Goal: Communication & Community: Ask a question

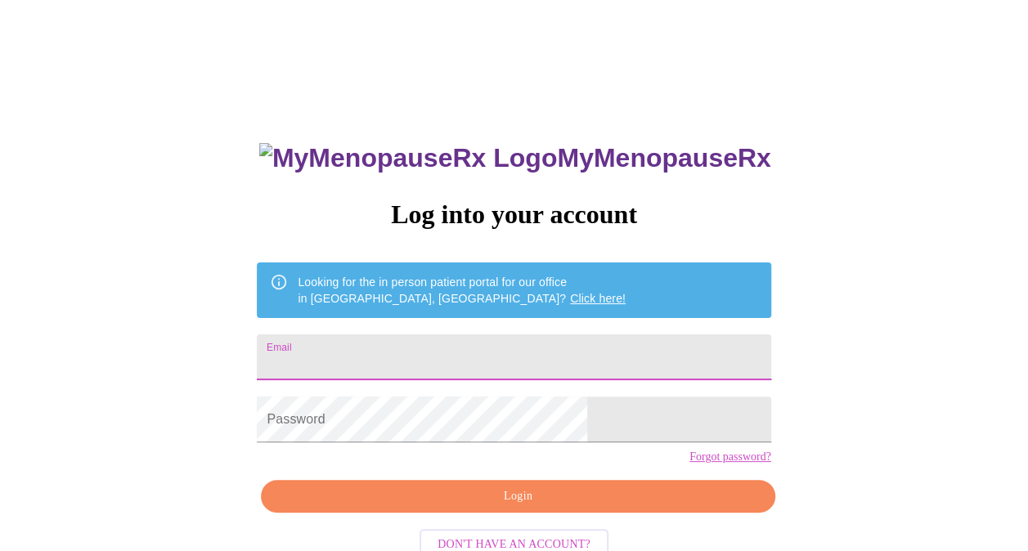
click at [507, 353] on input "Email" at bounding box center [514, 358] width 514 height 46
type input "amy@amyduncanrealtor.com"
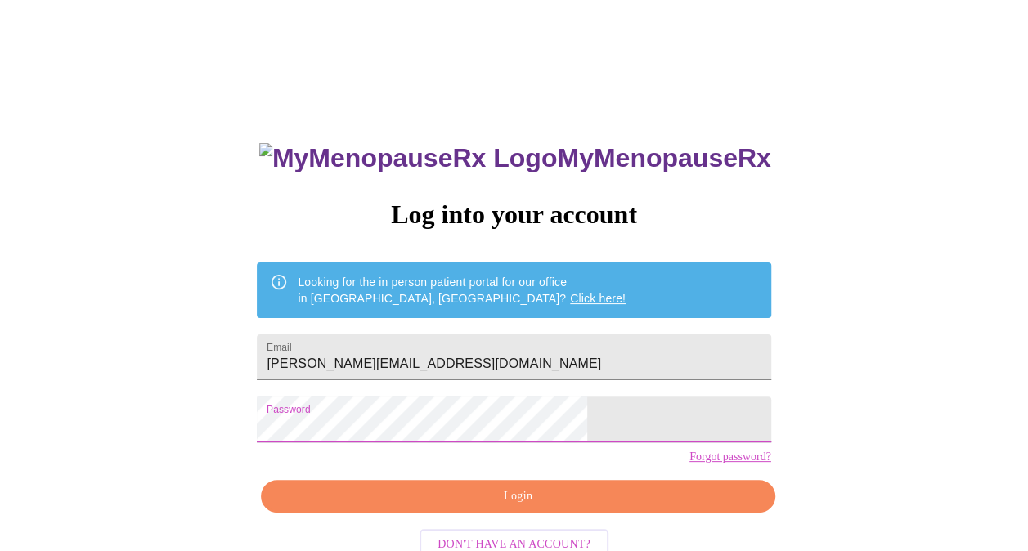
click at [510, 507] on span "Login" at bounding box center [518, 497] width 476 height 20
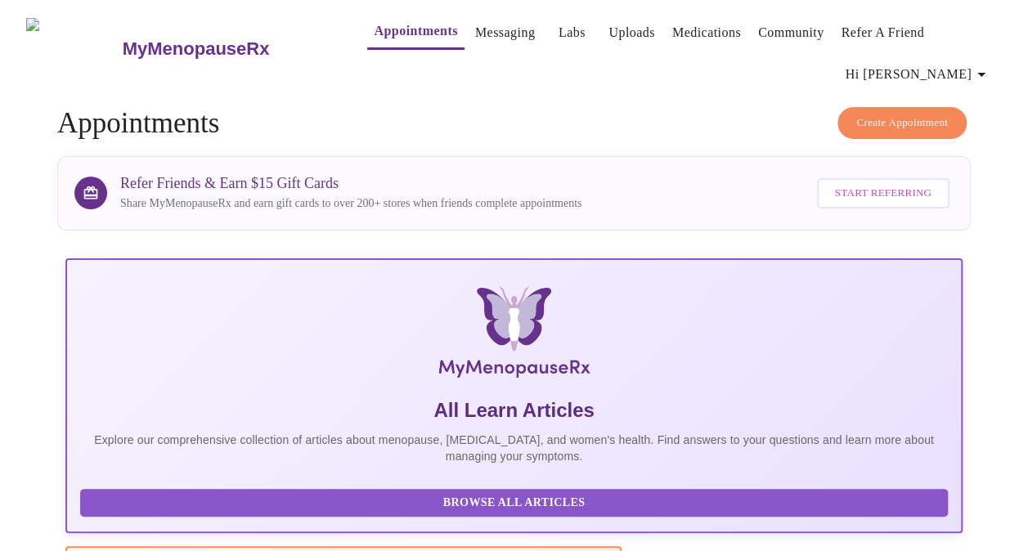
click at [475, 41] on link "Messaging" at bounding box center [505, 32] width 60 height 23
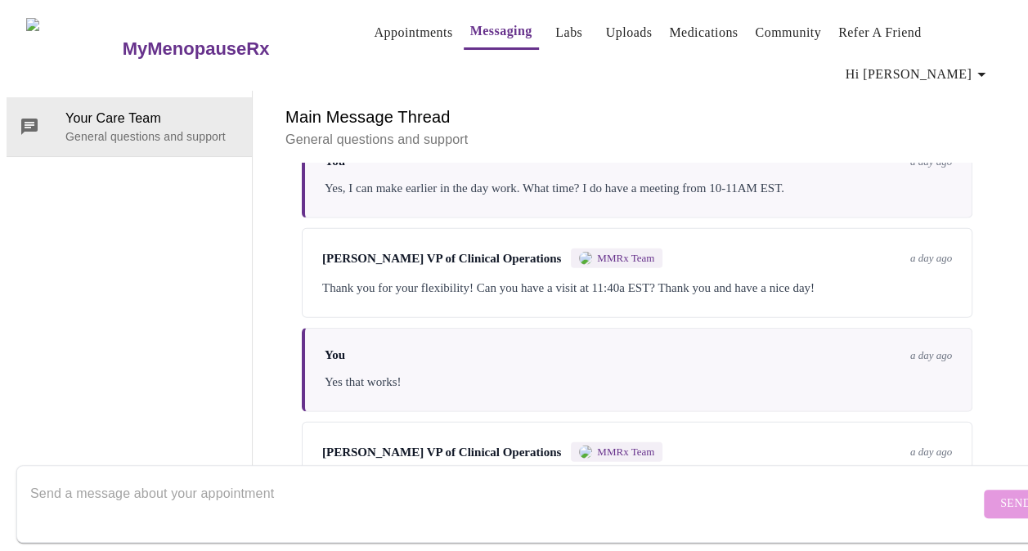
scroll to position [2467, 0]
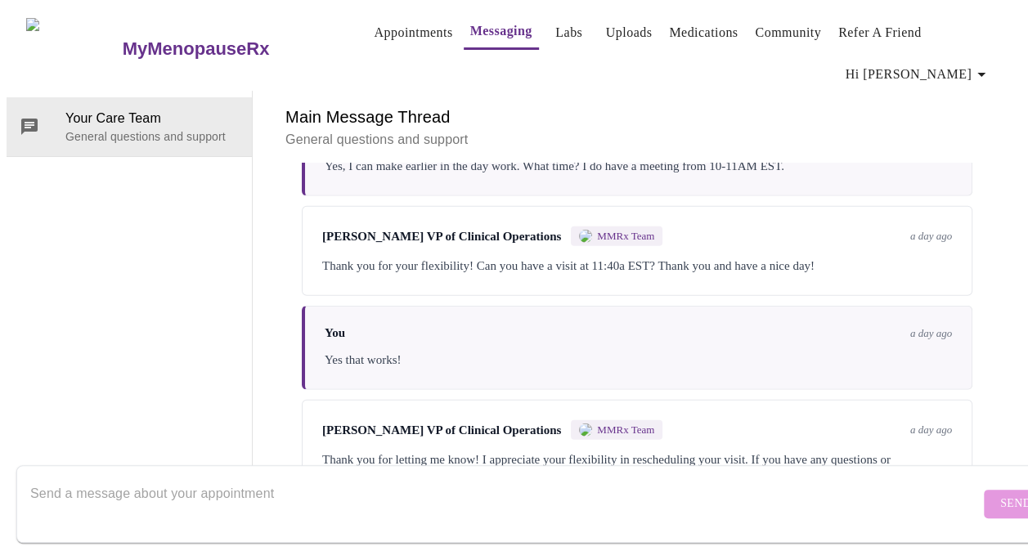
click at [751, 478] on textarea "Send a message about your appointment" at bounding box center [505, 504] width 950 height 52
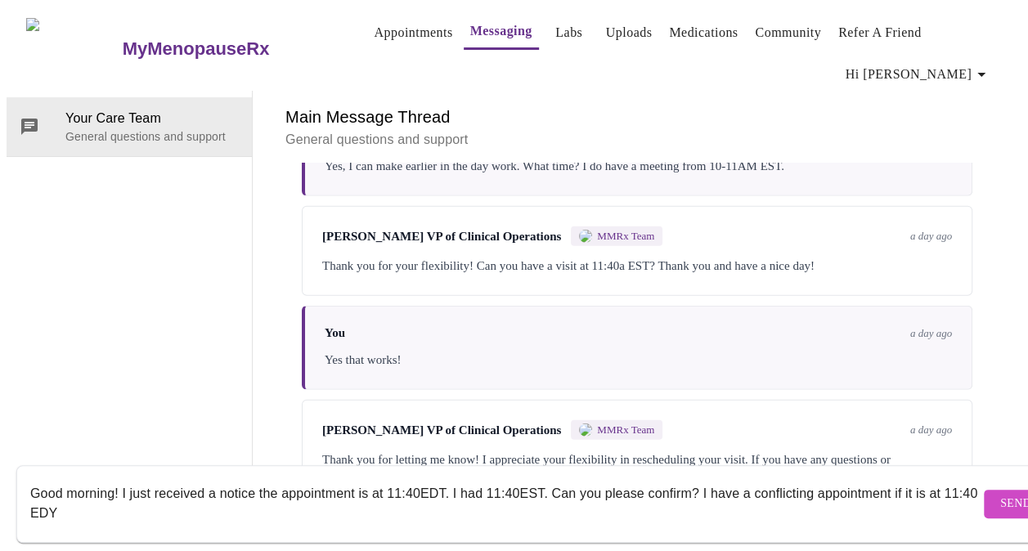
type textarea "Good morning! I just received a notice the appointment is at 11:40EDT. I had 11…"
